Goal: Task Accomplishment & Management: Manage account settings

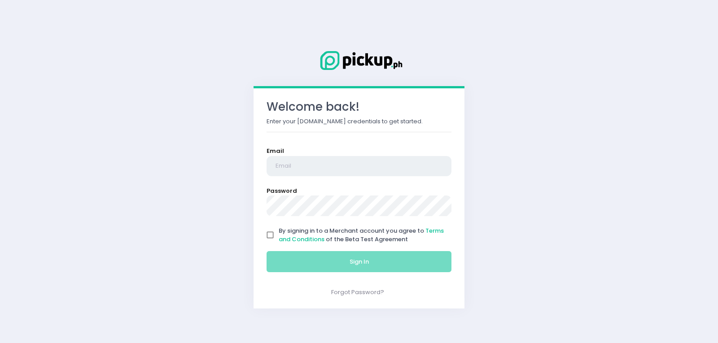
type input "[EMAIL_ADDRESS][DOMAIN_NAME]"
click at [267, 236] on input "By signing in to a Merchant account you agree to Terms and Conditions of the Be…" at bounding box center [270, 235] width 17 height 17
checkbox input "true"
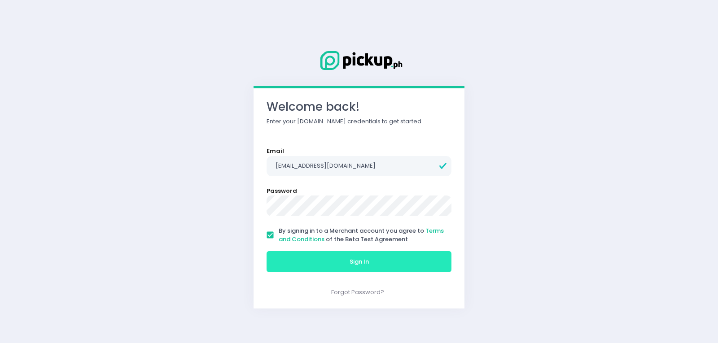
click at [322, 263] on button "Sign In" at bounding box center [359, 262] width 185 height 22
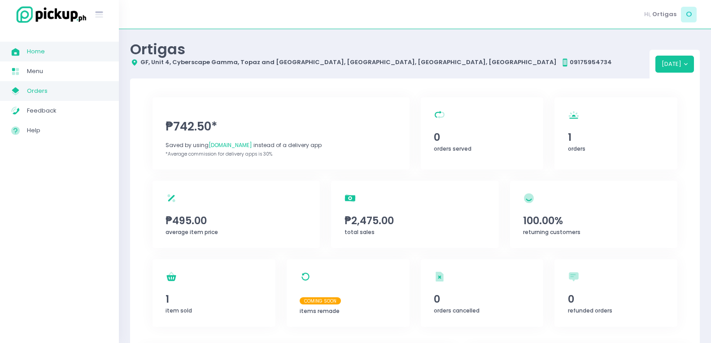
click at [52, 92] on span "Orders" at bounding box center [67, 91] width 81 height 12
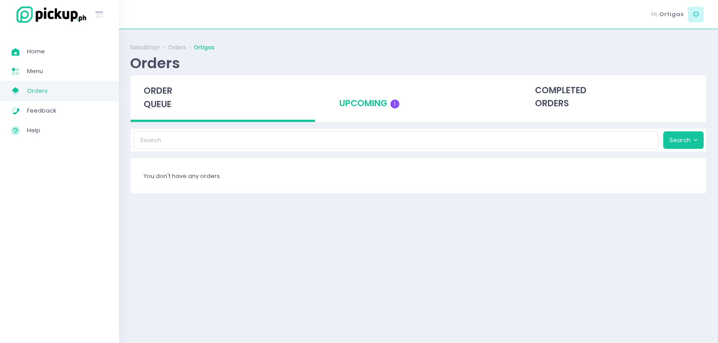
click at [403, 106] on div "upcoming 1" at bounding box center [418, 97] width 184 height 44
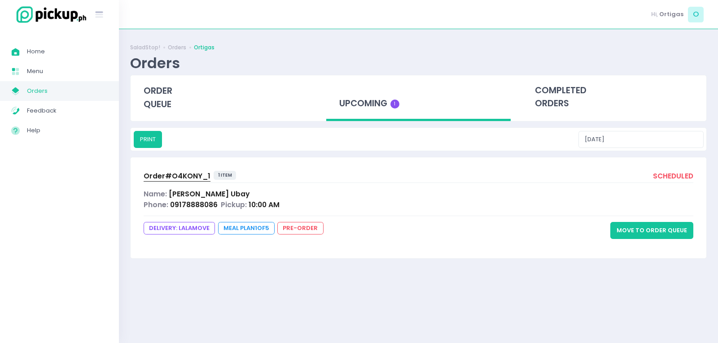
click at [184, 171] on span "Order# O4KONY_1" at bounding box center [177, 175] width 67 height 9
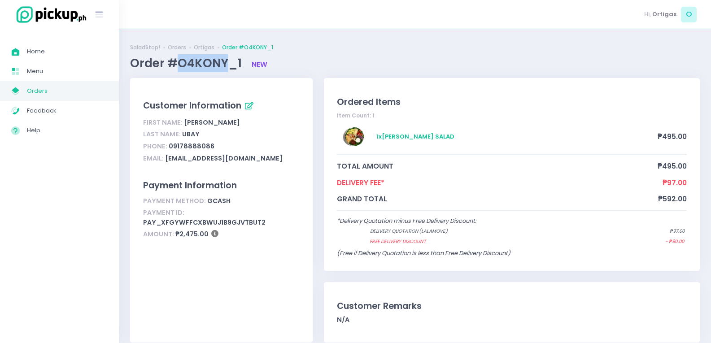
drag, startPoint x: 178, startPoint y: 61, endPoint x: 224, endPoint y: 63, distance: 46.3
click at [224, 63] on span "Order #O4KONY_1" at bounding box center [187, 63] width 114 height 16
copy span "O4KONY"
click at [188, 66] on span "Order #O4KONY_1" at bounding box center [187, 63] width 114 height 16
drag, startPoint x: 169, startPoint y: 60, endPoint x: 240, endPoint y: 72, distance: 72.0
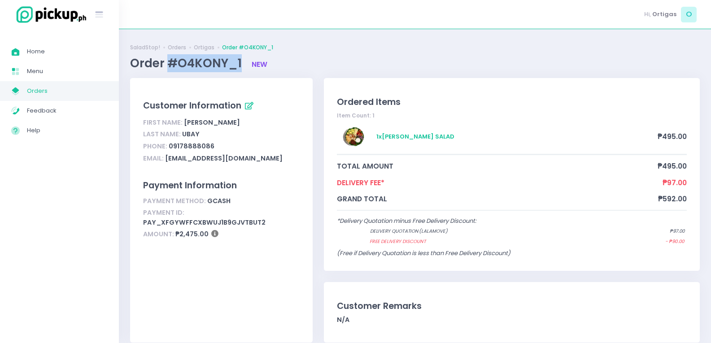
click at [240, 72] on div "Order #O4KONY_1 new" at bounding box center [415, 63] width 570 height 18
copy span "#O4KONY_1"
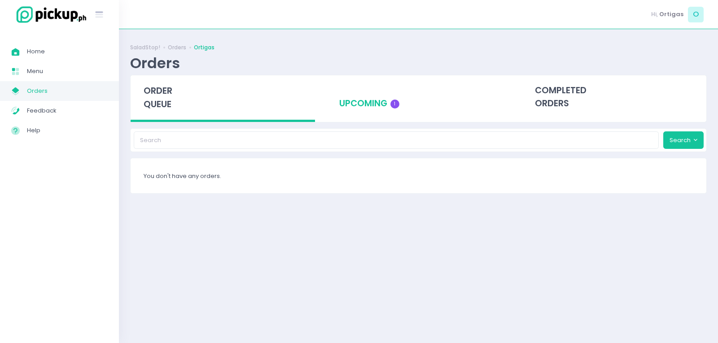
click at [373, 98] on div "upcoming 1" at bounding box center [418, 97] width 184 height 44
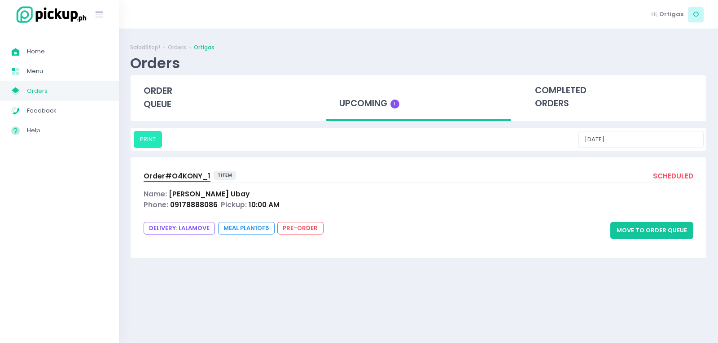
click at [141, 135] on button "PRINT" at bounding box center [148, 139] width 28 height 17
click at [662, 137] on input "[DATE]" at bounding box center [641, 139] width 125 height 17
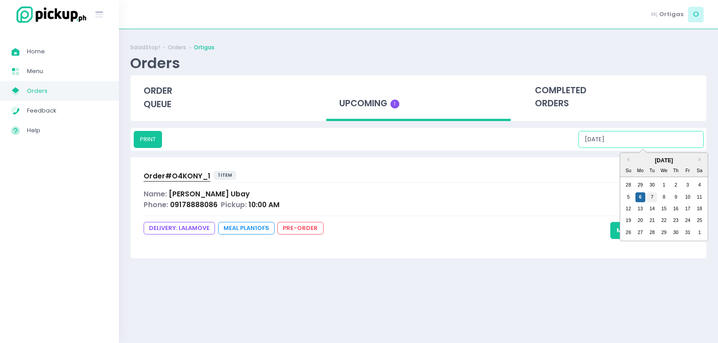
click at [655, 195] on div "7" at bounding box center [652, 198] width 10 height 10
type input "10/07/2025"
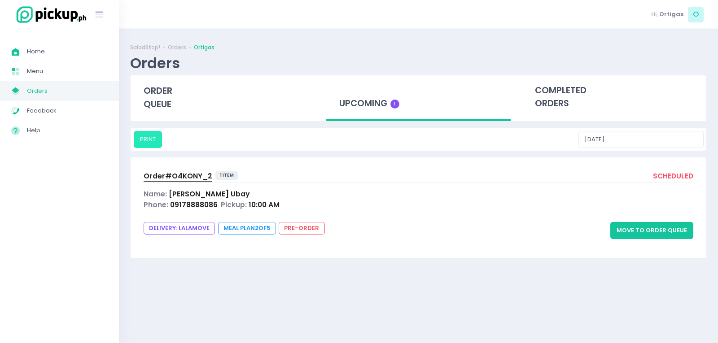
click at [141, 143] on button "PRINT" at bounding box center [148, 139] width 28 height 17
click at [636, 139] on input "10/07/2025" at bounding box center [641, 139] width 125 height 17
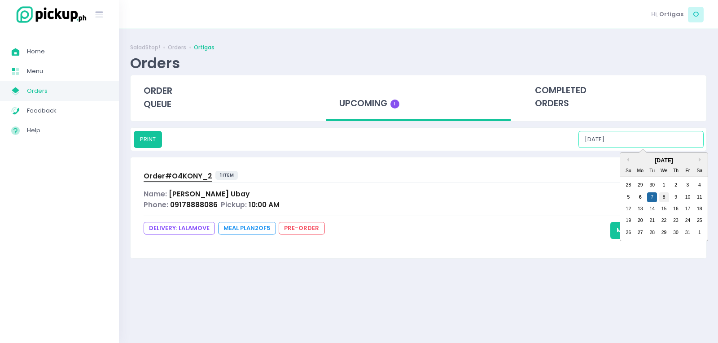
click at [664, 196] on div "8" at bounding box center [664, 198] width 10 height 10
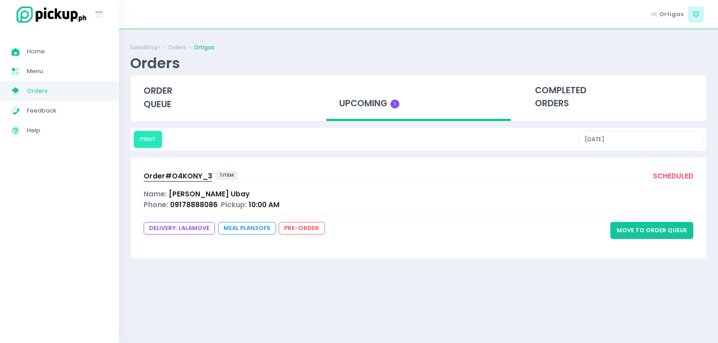
click at [146, 140] on button "PRINT" at bounding box center [148, 139] width 28 height 17
click at [630, 142] on input "10/08/2025" at bounding box center [641, 139] width 125 height 17
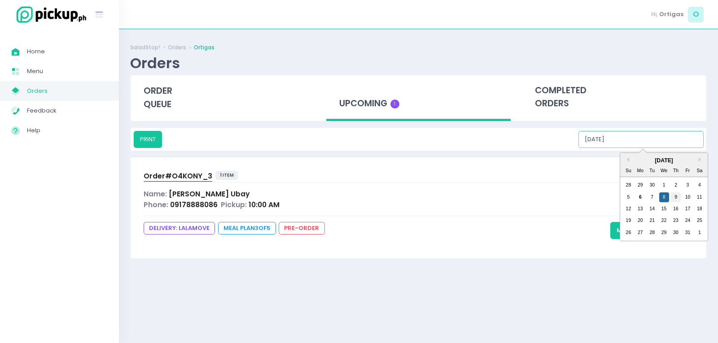
click at [676, 195] on div "9" at bounding box center [676, 198] width 10 height 10
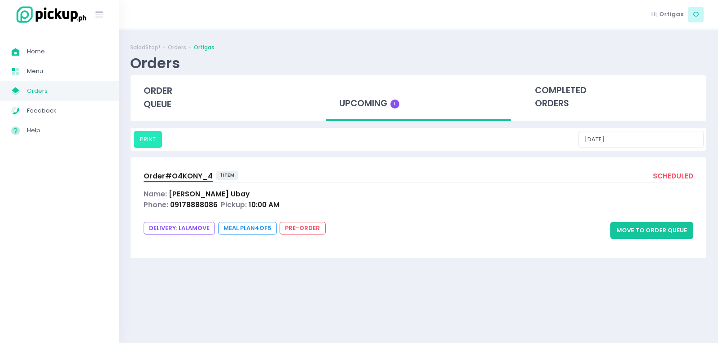
click at [156, 144] on button "PRINT" at bounding box center [148, 139] width 28 height 17
click at [155, 138] on button "PRINT" at bounding box center [155, 139] width 43 height 17
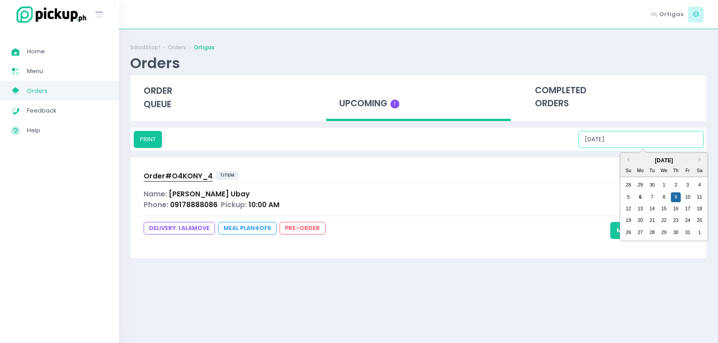
click at [659, 146] on input "10/09/2025" at bounding box center [641, 139] width 125 height 17
click at [685, 194] on div "10" at bounding box center [688, 198] width 10 height 10
type input "[DATE]"
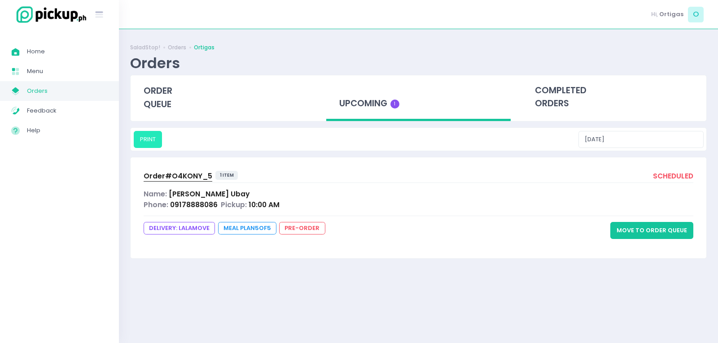
click at [143, 136] on button "PRINT" at bounding box center [148, 139] width 28 height 17
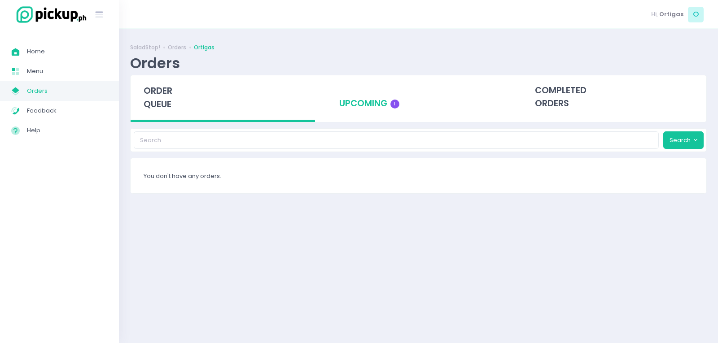
click at [343, 98] on div "upcoming 1" at bounding box center [418, 97] width 184 height 44
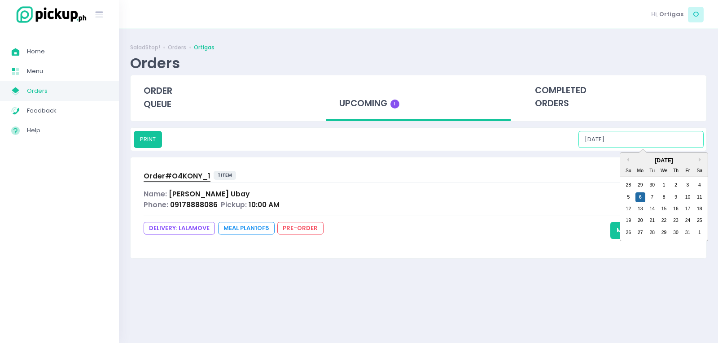
click at [667, 143] on input "[DATE]" at bounding box center [641, 139] width 125 height 17
click at [690, 197] on div "10" at bounding box center [688, 198] width 10 height 10
type input "[DATE]"
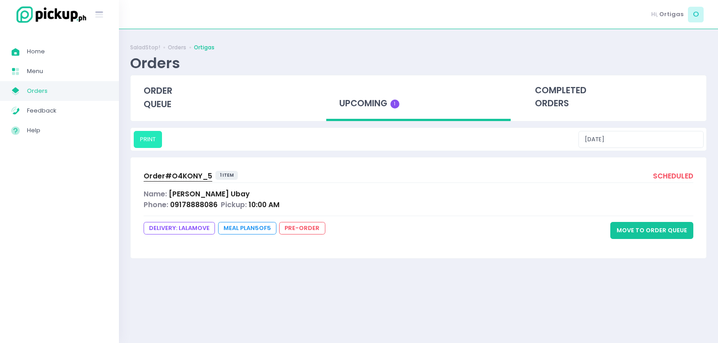
click at [154, 145] on button "PRINT" at bounding box center [148, 139] width 28 height 17
click at [153, 147] on button "PRINT" at bounding box center [148, 139] width 28 height 17
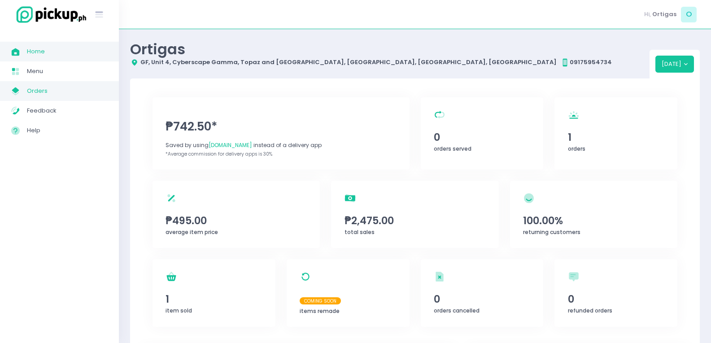
drag, startPoint x: 35, startPoint y: 89, endPoint x: 47, endPoint y: 89, distance: 12.6
click at [35, 89] on span "Orders" at bounding box center [67, 91] width 81 height 12
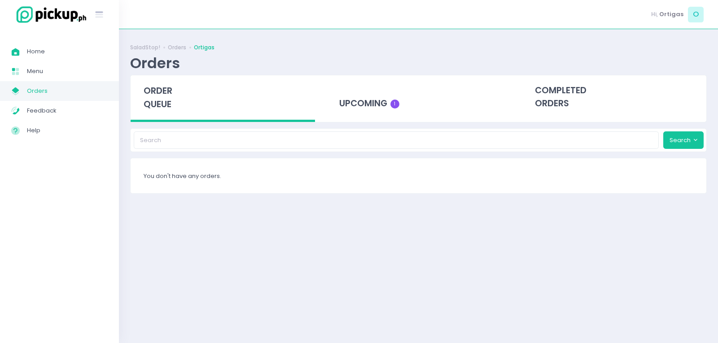
click at [305, 109] on div "order queue" at bounding box center [223, 98] width 184 height 47
click at [368, 97] on div "upcoming" at bounding box center [418, 97] width 184 height 44
click at [393, 107] on span "1" at bounding box center [394, 104] width 9 height 9
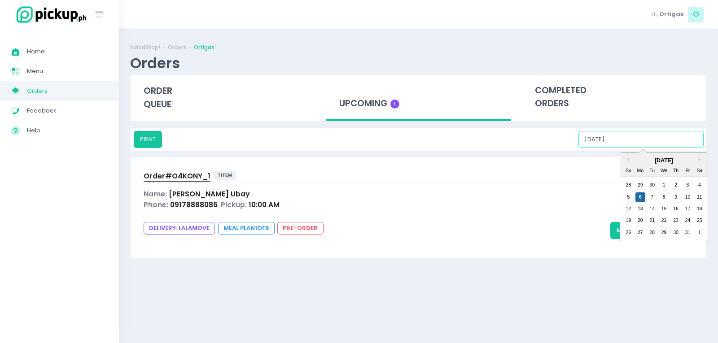
click at [659, 139] on input "[DATE]" at bounding box center [641, 139] width 125 height 17
click at [692, 198] on div "10" at bounding box center [688, 198] width 10 height 10
type input "[DATE]"
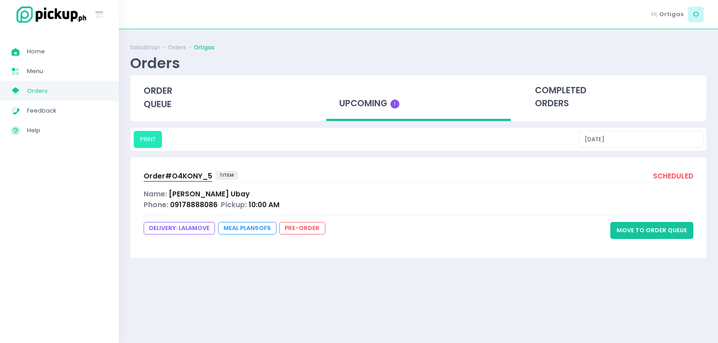
click at [159, 134] on button "PRINT" at bounding box center [148, 139] width 28 height 17
